Goal: Transaction & Acquisition: Purchase product/service

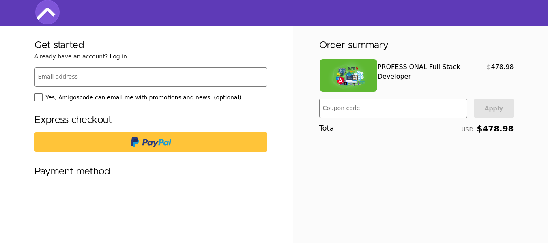
scroll to position [353, 0]
